Goal: Transaction & Acquisition: Download file/media

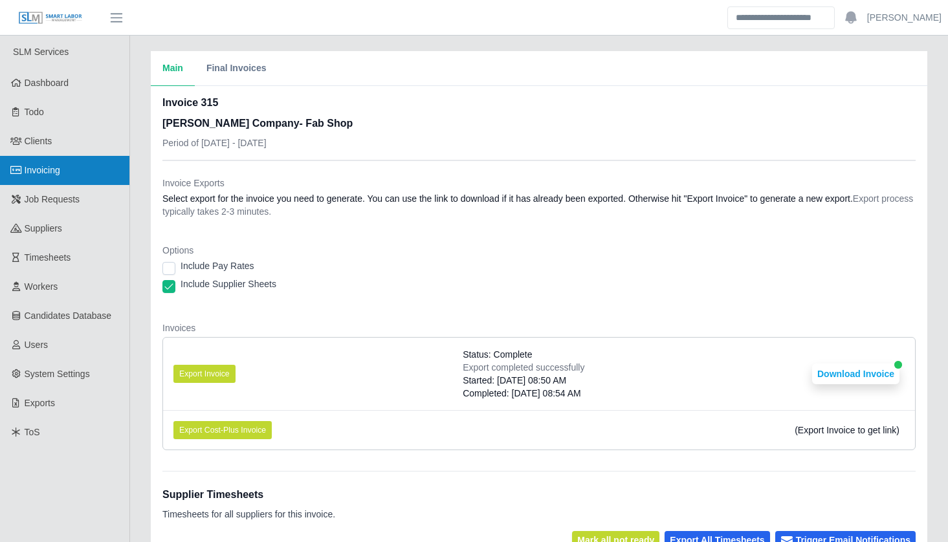
click at [90, 164] on link "Invoicing" at bounding box center [64, 170] width 129 height 29
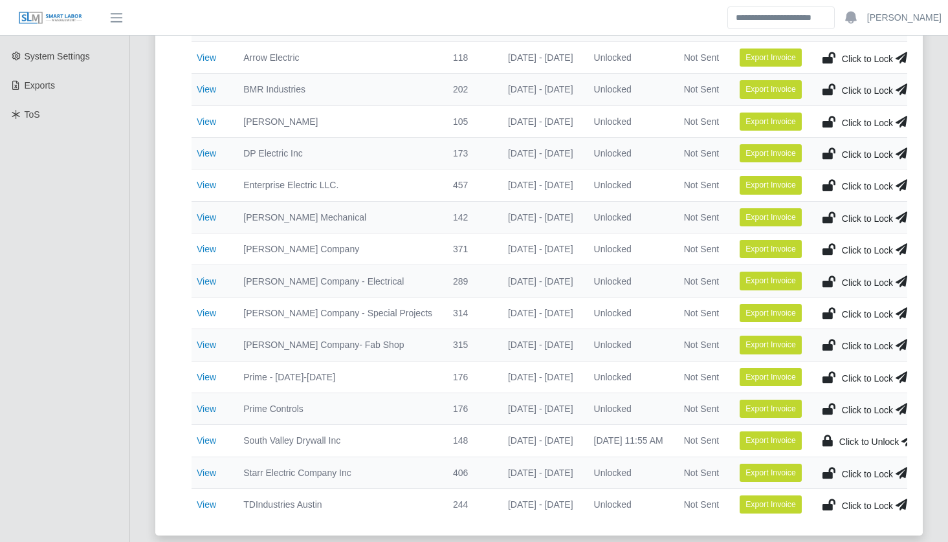
scroll to position [327, 0]
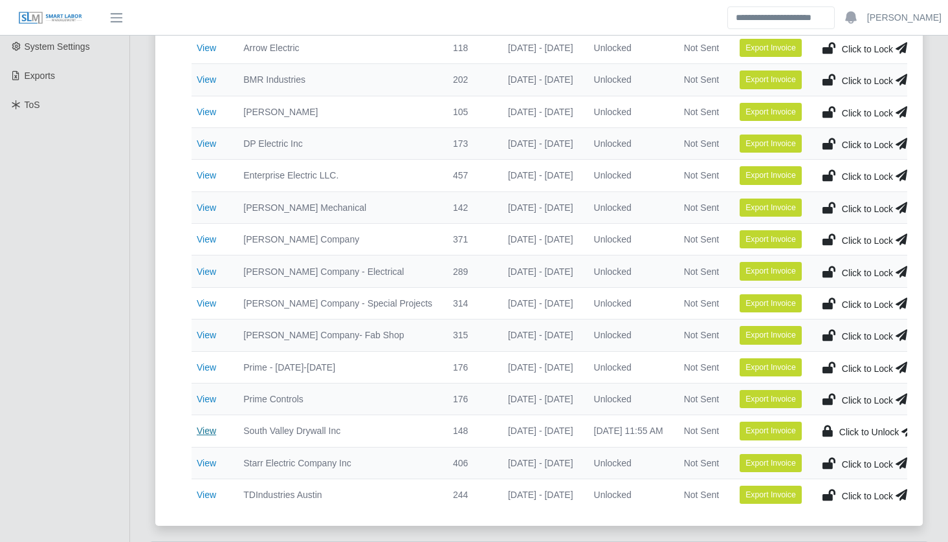
click at [206, 430] on link "View" at bounding box center [206, 431] width 19 height 10
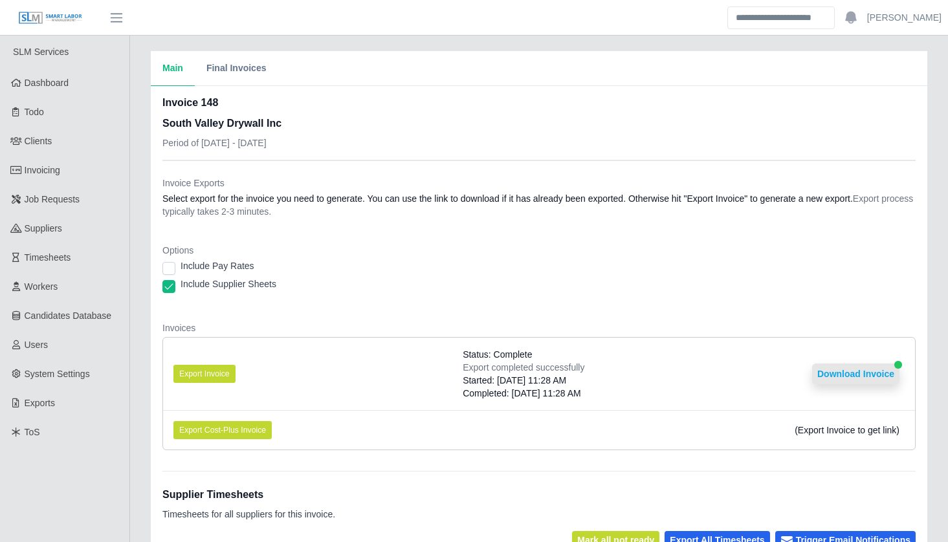
click at [848, 370] on button "Download Invoice" at bounding box center [855, 374] width 87 height 21
